Goal: Find specific page/section: Find specific page/section

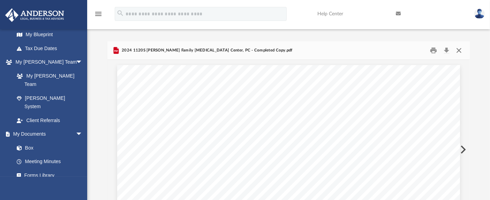
click at [458, 51] on button "Close" at bounding box center [458, 50] width 13 height 11
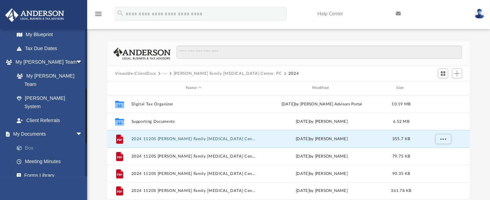
click at [30, 141] on link "Box" at bounding box center [51, 148] width 83 height 14
click at [135, 73] on button "Viewable-ClientDocs" at bounding box center [135, 74] width 41 height 6
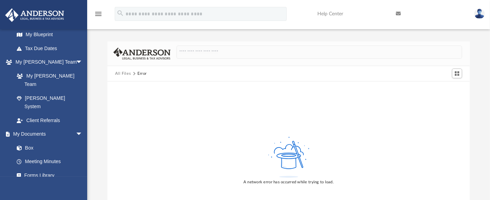
click at [122, 72] on button "All Files" at bounding box center [123, 74] width 16 height 6
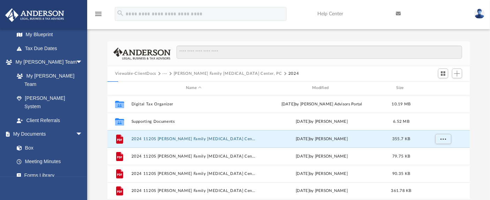
scroll to position [152, 356]
click at [26, 128] on link "My Documents arrow_drop_down" at bounding box center [49, 135] width 88 height 14
click at [76, 128] on span "arrow_drop_down" at bounding box center [83, 135] width 14 height 14
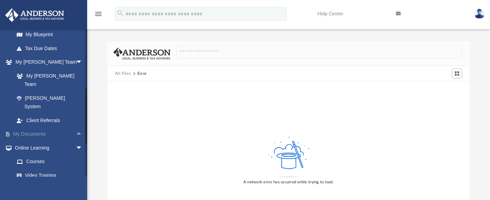
click at [76, 128] on span "arrow_drop_up" at bounding box center [83, 135] width 14 height 14
click at [26, 141] on link "Box" at bounding box center [51, 148] width 83 height 14
click at [119, 73] on button "All Files" at bounding box center [123, 74] width 16 height 6
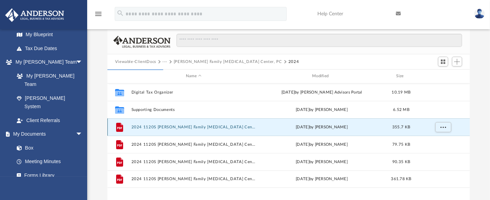
scroll to position [0, 0]
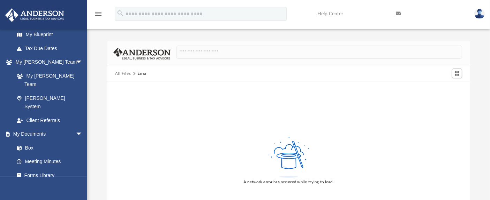
click at [479, 14] on img at bounding box center [479, 14] width 10 height 10
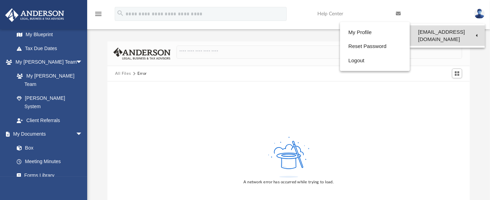
click at [420, 31] on link "[EMAIL_ADDRESS][DOMAIN_NAME]" at bounding box center [447, 35] width 75 height 21
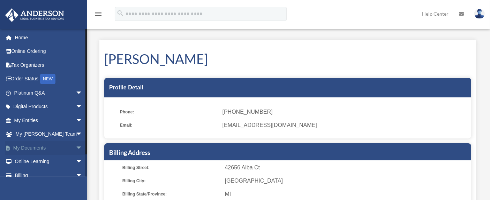
click at [40, 152] on link "My Documents arrow_drop_down" at bounding box center [49, 148] width 88 height 14
click at [76, 148] on span "arrow_drop_down" at bounding box center [83, 148] width 14 height 14
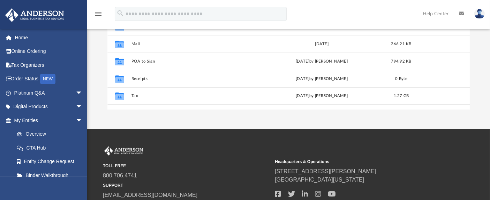
scroll to position [155, 0]
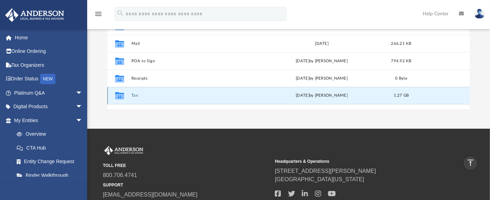
click at [135, 97] on button "Tax" at bounding box center [193, 95] width 125 height 5
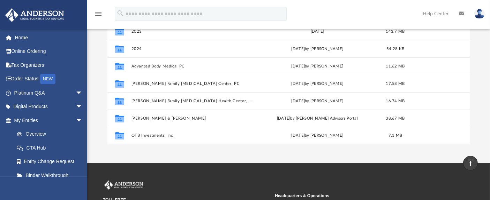
scroll to position [105, 0]
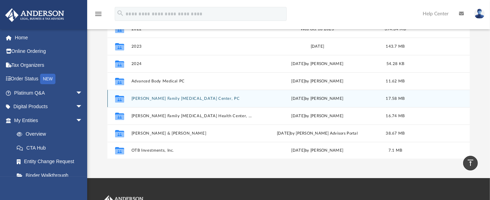
click at [169, 101] on div "Collaborated Folder [PERSON_NAME] Family [MEDICAL_DATA] Center, PC [DATE] by [P…" at bounding box center [288, 98] width 362 height 17
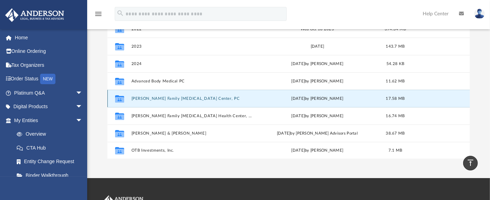
click at [133, 98] on button "[PERSON_NAME] Family [MEDICAL_DATA] Center, PC" at bounding box center [192, 99] width 122 height 5
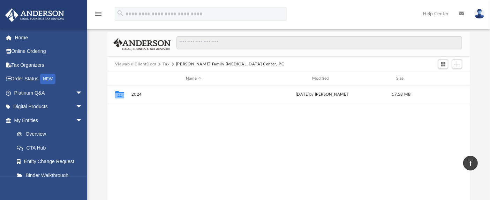
scroll to position [0, 0]
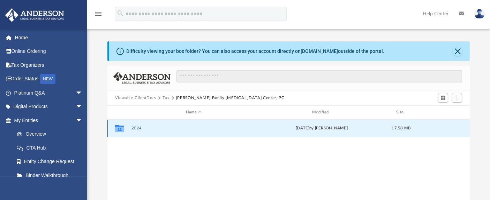
click at [139, 129] on button "2024" at bounding box center [193, 128] width 125 height 5
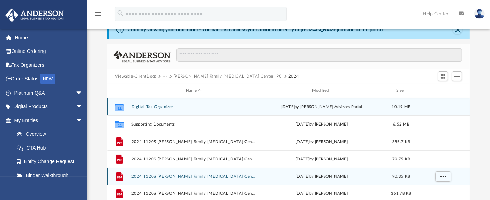
scroll to position [39, 0]
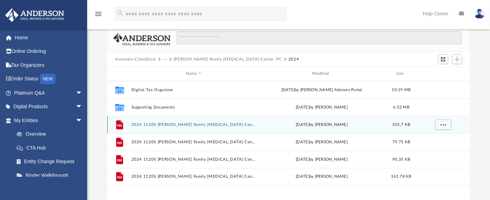
click at [171, 123] on button "2024 1120S [PERSON_NAME] Family [MEDICAL_DATA] Center, PC - Completed Copy.pdf" at bounding box center [193, 125] width 125 height 5
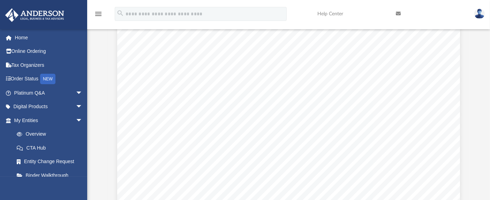
scroll to position [9294, 0]
